Goal: Transaction & Acquisition: Subscribe to service/newsletter

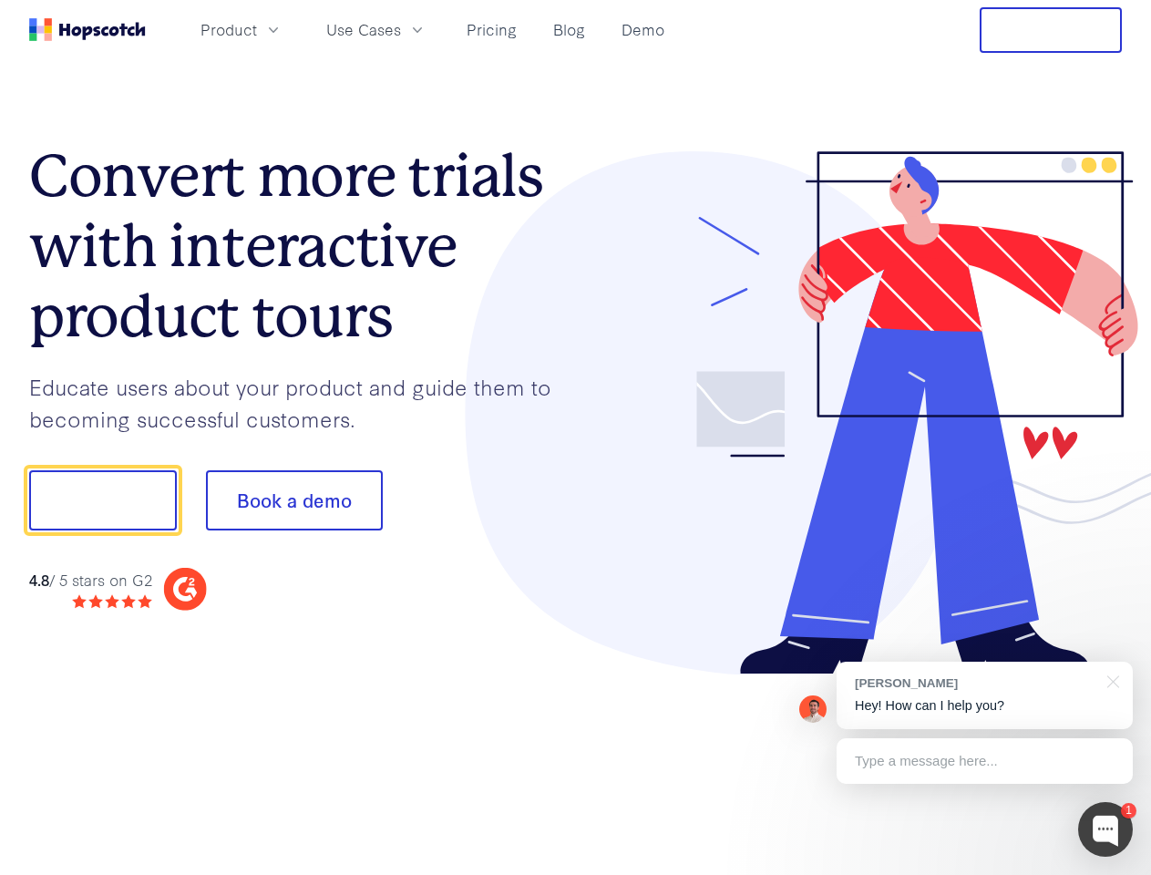
click at [576, 437] on div at bounding box center [849, 413] width 547 height 524
click at [257, 29] on span "Product" at bounding box center [228, 29] width 56 height 23
click at [401, 29] on span "Use Cases" at bounding box center [363, 29] width 75 height 23
click at [1051, 30] on button "Free Trial" at bounding box center [1051, 30] width 142 height 46
click at [102, 500] on button "Show me!" at bounding box center [103, 500] width 148 height 60
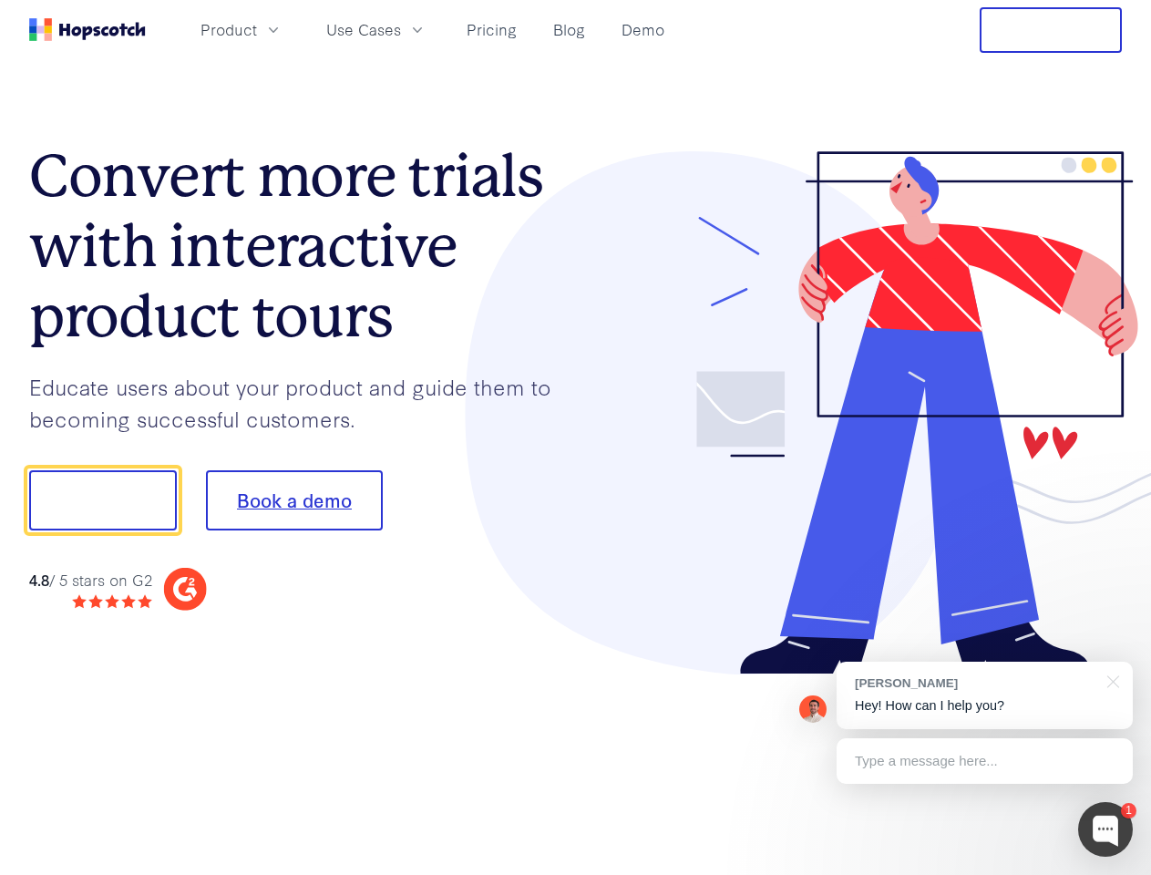
click at [293, 500] on button "Book a demo" at bounding box center [294, 500] width 177 height 60
click at [1105, 829] on div at bounding box center [1105, 829] width 55 height 55
click at [984, 695] on div "[PERSON_NAME] Hey! How can I help you?" at bounding box center [984, 695] width 296 height 67
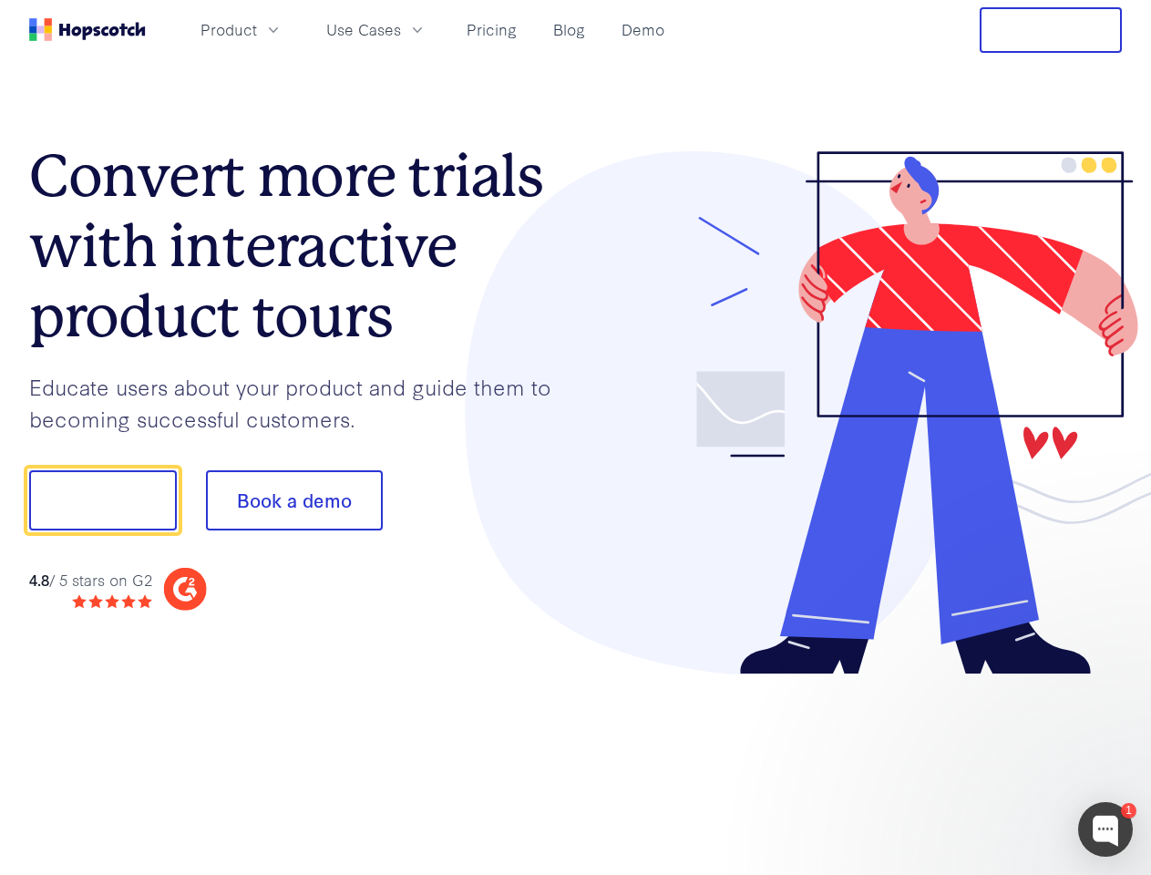
click at [1110, 680] on div at bounding box center [962, 498] width 342 height 608
click at [984, 761] on div at bounding box center [962, 620] width 342 height 364
